Goal: Check status: Check status

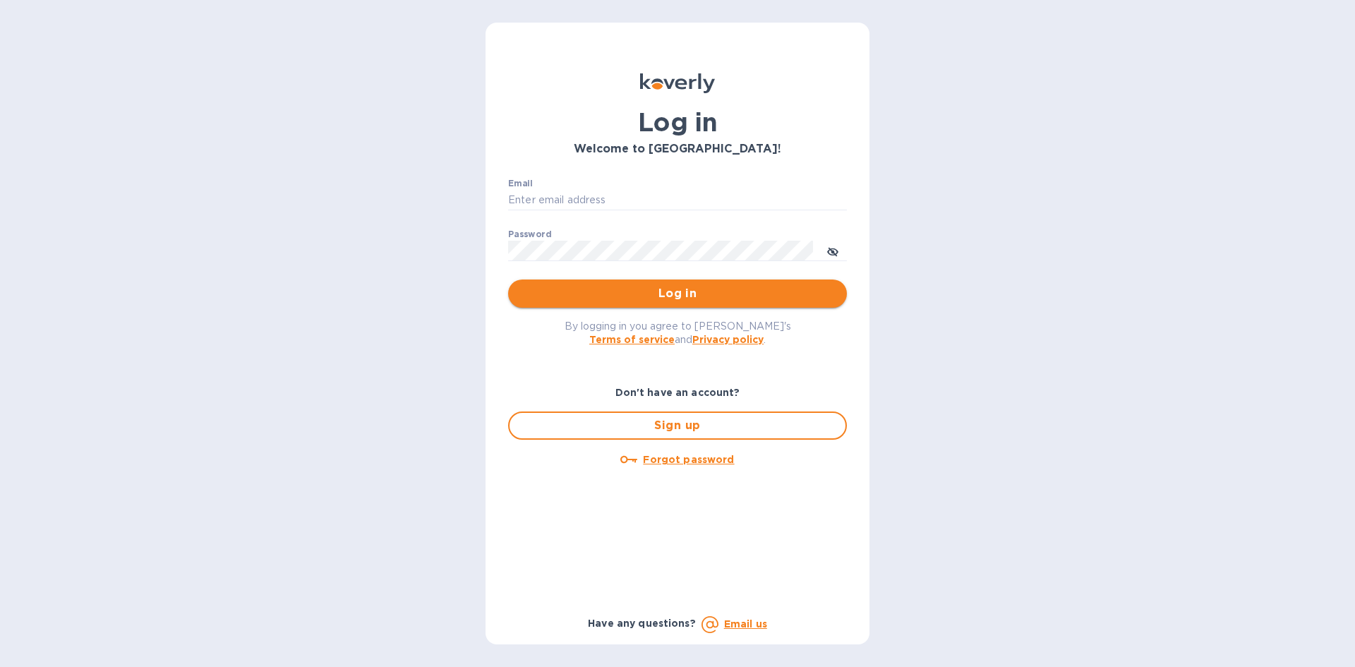
type input "LAYLA@SKYFLOORINGUSA.COM"
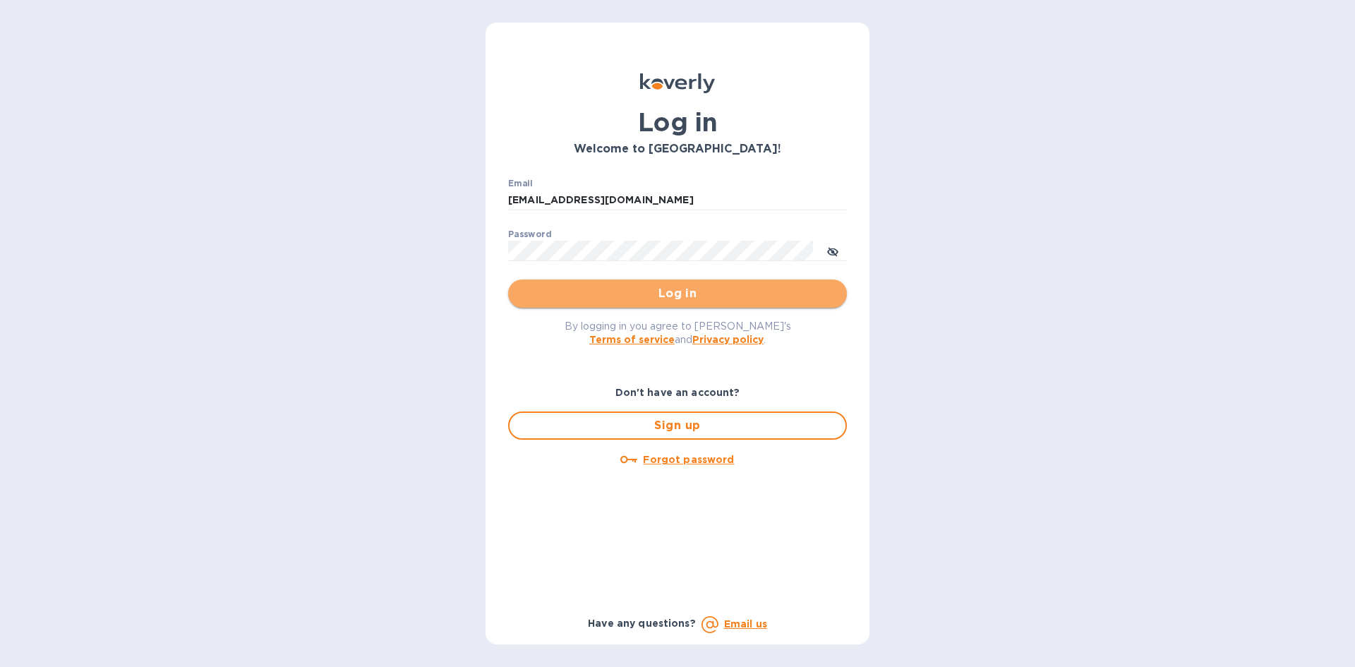
click at [822, 289] on span "Log in" at bounding box center [677, 293] width 316 height 17
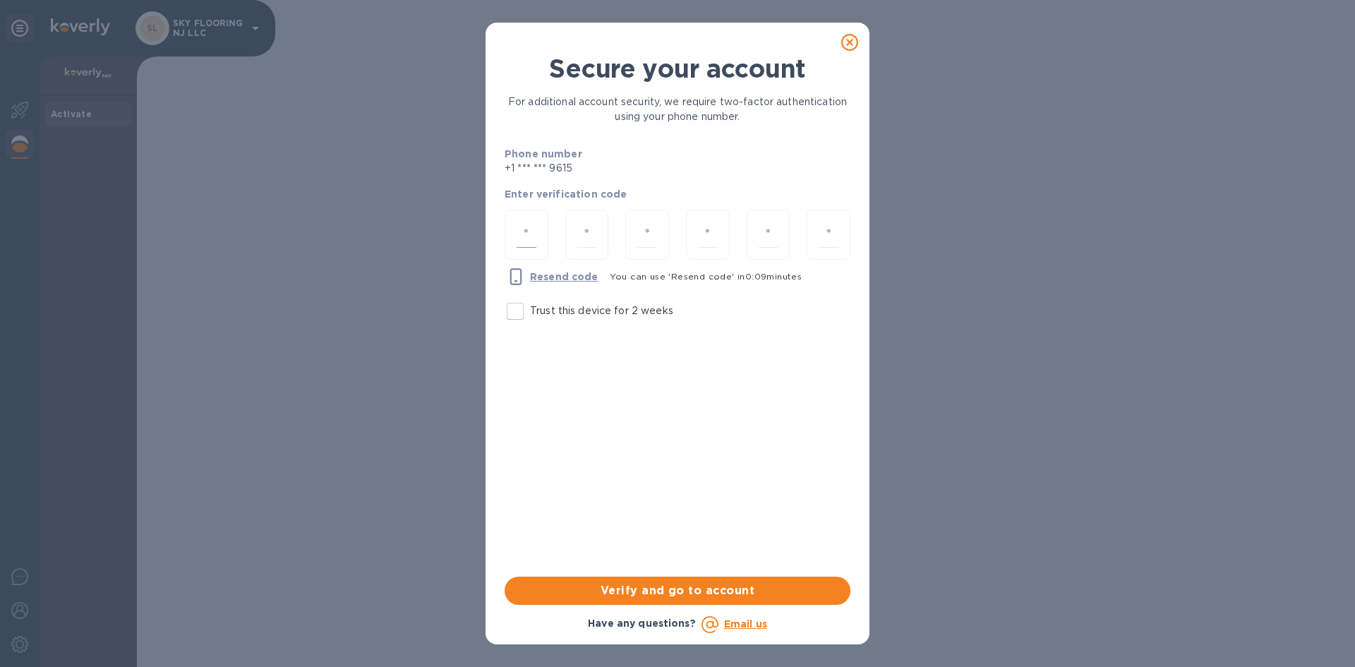
click at [524, 239] on input "number" at bounding box center [527, 235] width 20 height 26
type input "7"
type input "5"
type input "8"
type input "6"
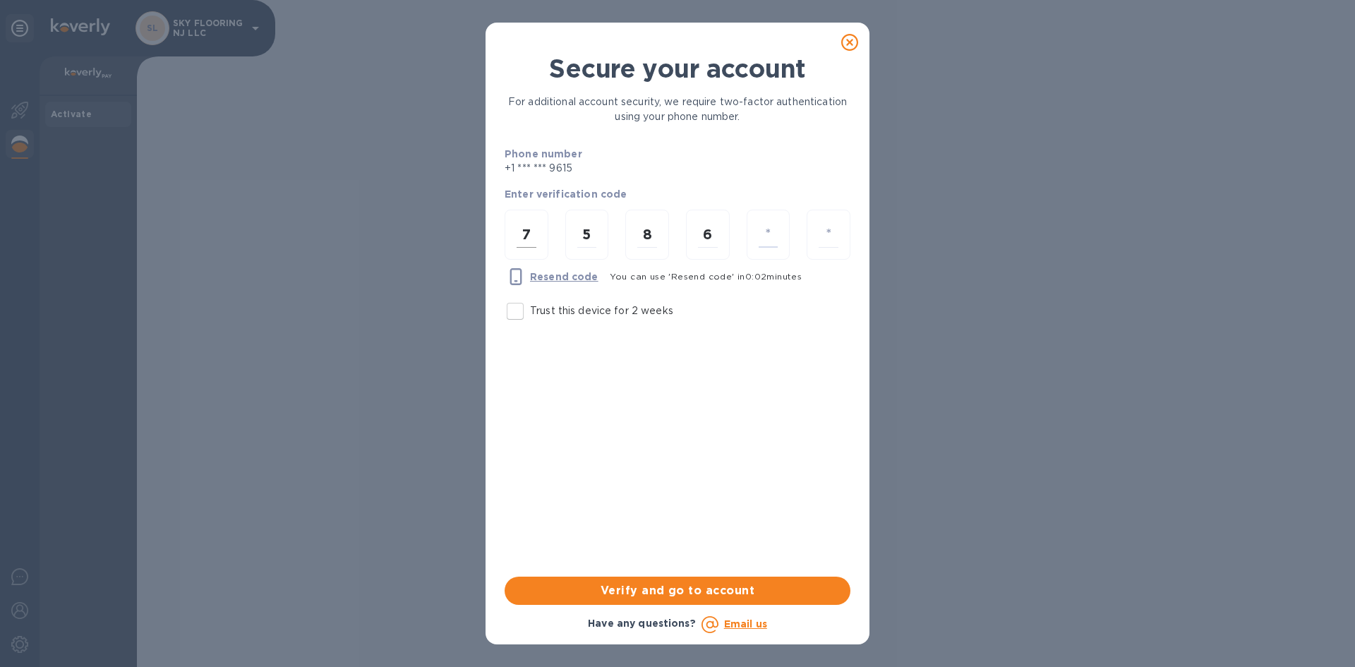
type input "7"
type input "6"
